Goal: Navigation & Orientation: Go to known website

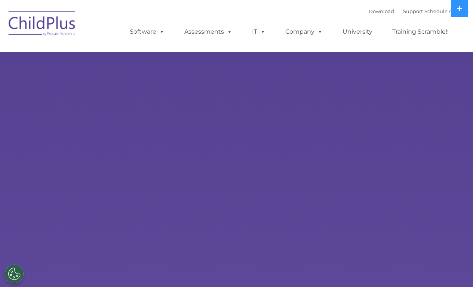
select select "MEDIUM"
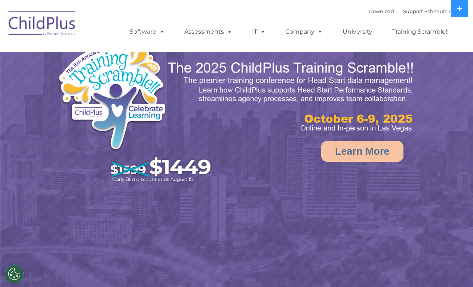
select select "MEDIUM"
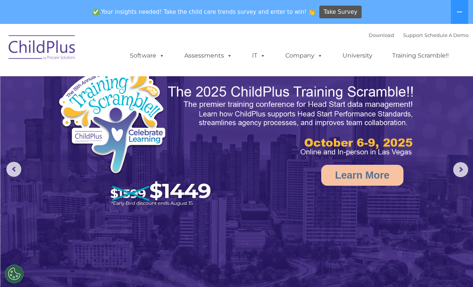
click at [24, 47] on img at bounding box center [42, 48] width 75 height 37
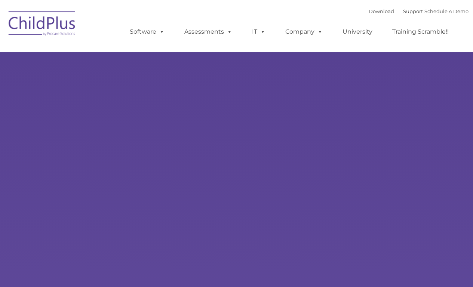
type input ""
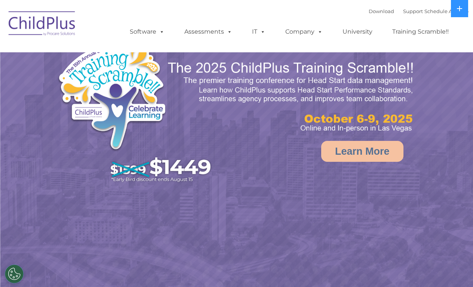
select select "MEDIUM"
